Goal: Task Accomplishment & Management: Use online tool/utility

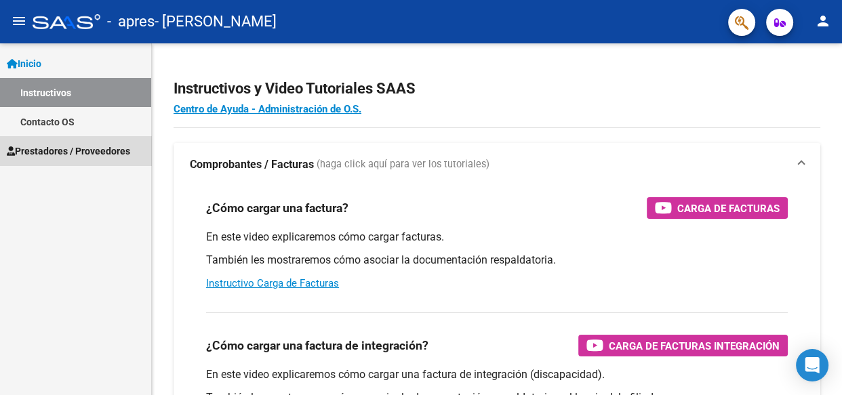
click at [103, 150] on span "Prestadores / Proveedores" at bounding box center [68, 151] width 123 height 15
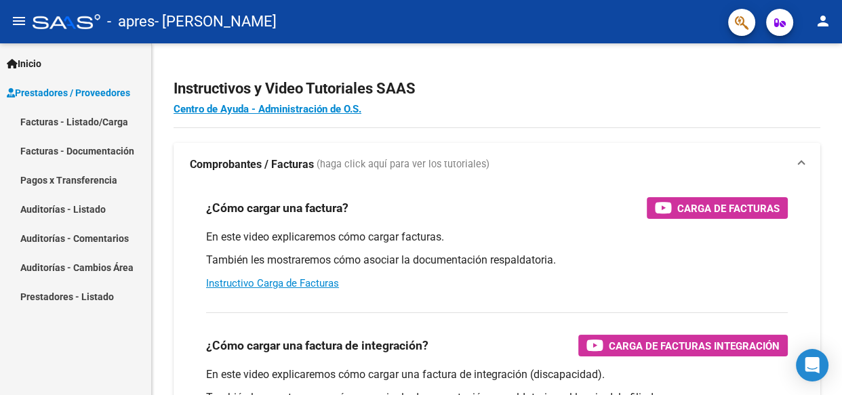
click at [100, 119] on link "Facturas - Listado/Carga" at bounding box center [75, 121] width 151 height 29
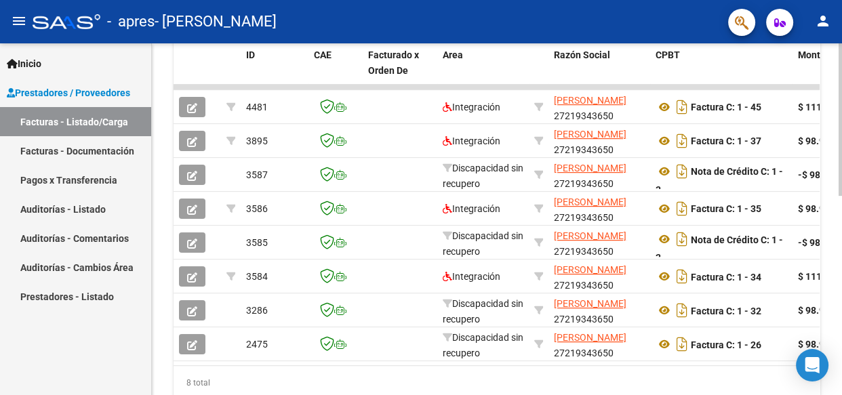
scroll to position [405, 0]
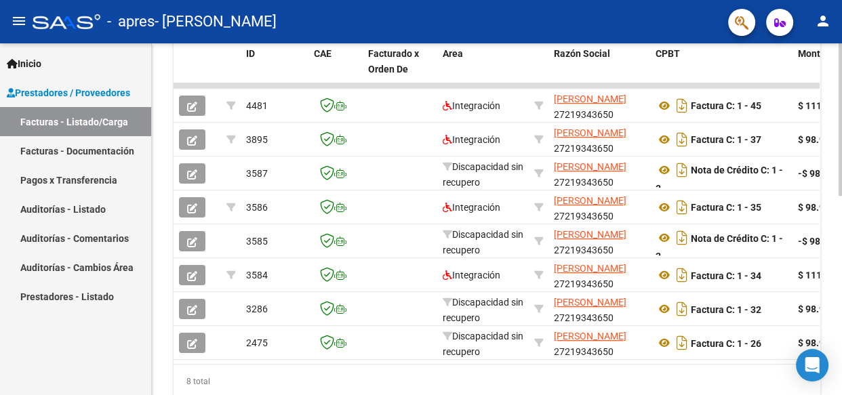
click at [840, 345] on div at bounding box center [839, 298] width 3 height 152
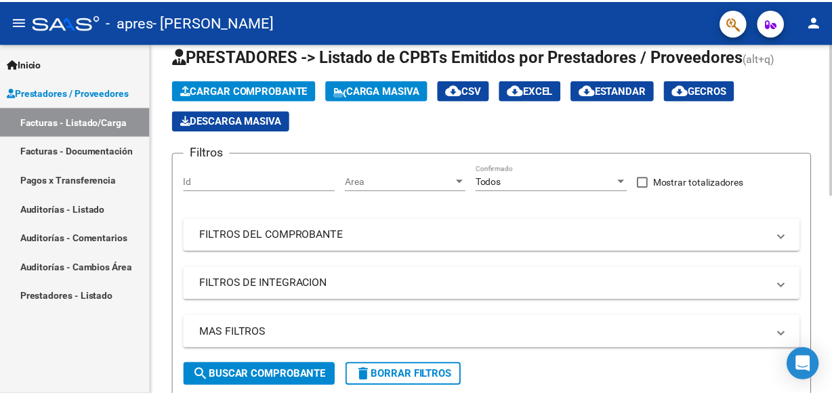
scroll to position [0, 0]
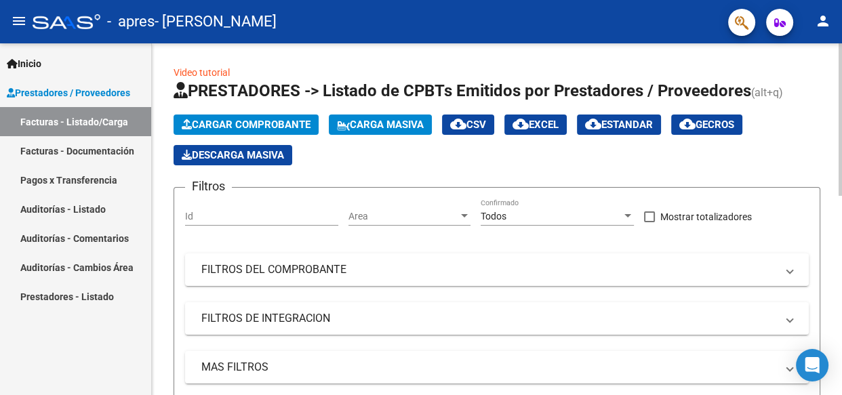
click at [840, 96] on div at bounding box center [839, 119] width 3 height 152
click at [823, 21] on mat-icon "person" at bounding box center [823, 21] width 16 height 16
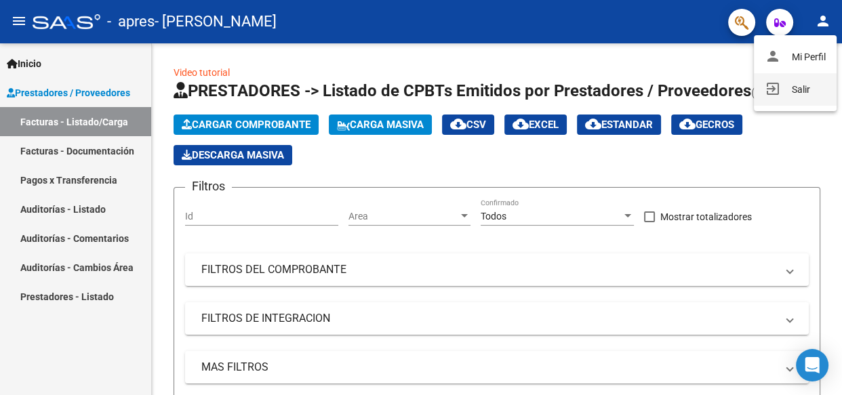
click at [802, 93] on button "exit_to_app Salir" at bounding box center [795, 89] width 83 height 33
